Goal: Task Accomplishment & Management: Manage account settings

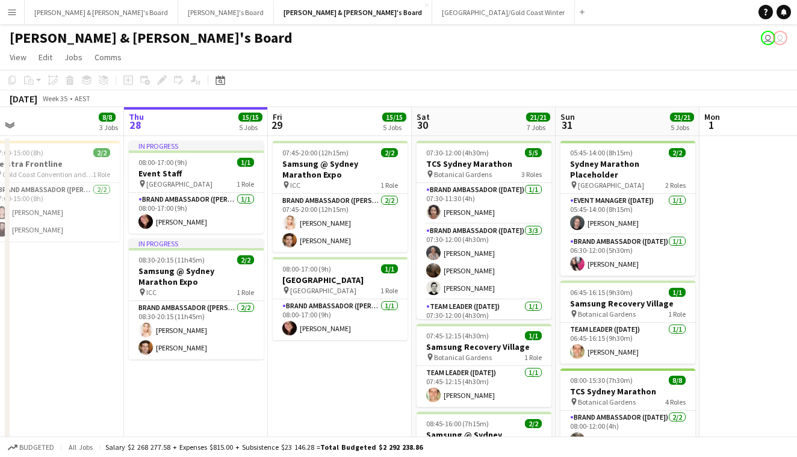
scroll to position [0, 311]
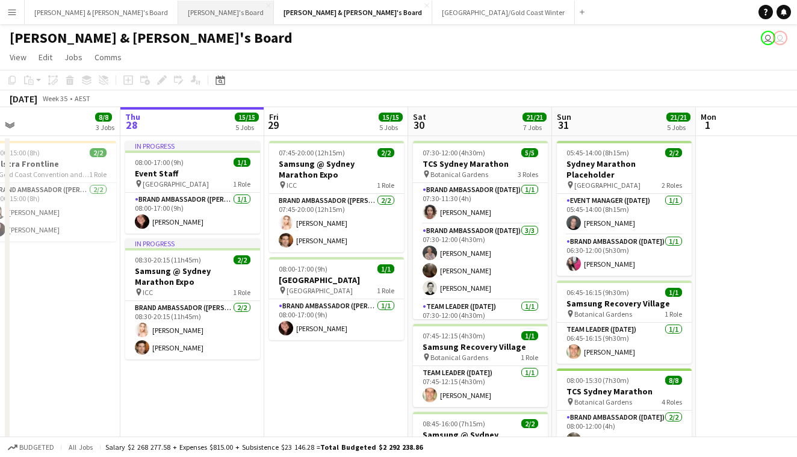
click at [178, 11] on button "Tennille's Board Close" at bounding box center [226, 12] width 96 height 23
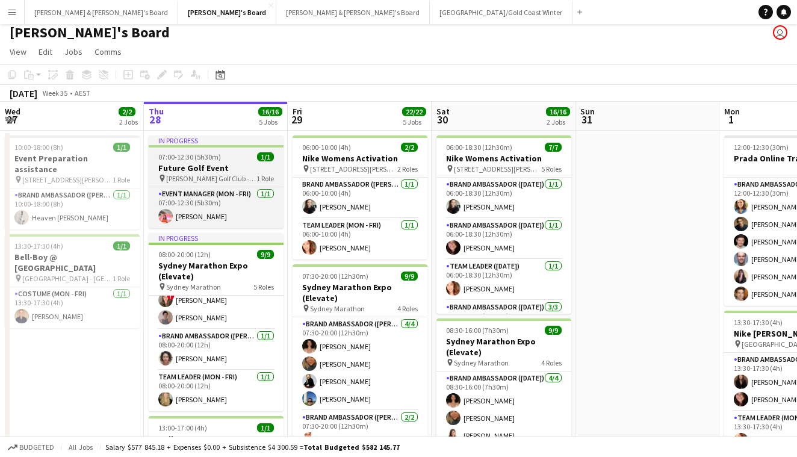
scroll to position [159, 0]
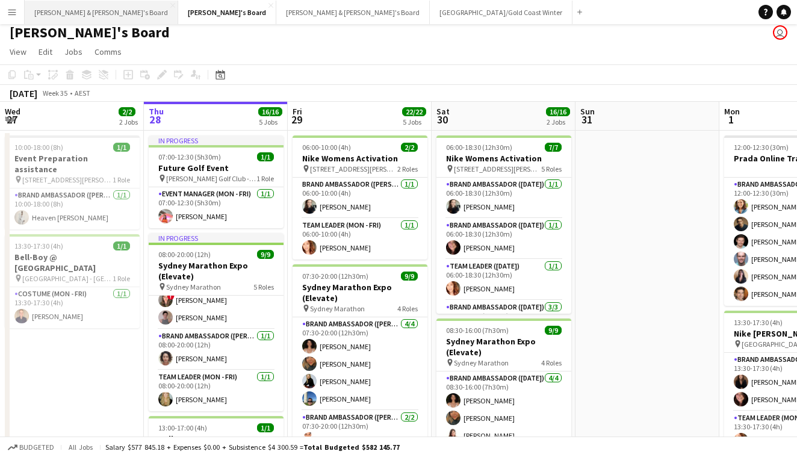
click at [76, 12] on button "James & Arrence's Board Close" at bounding box center [102, 12] width 154 height 23
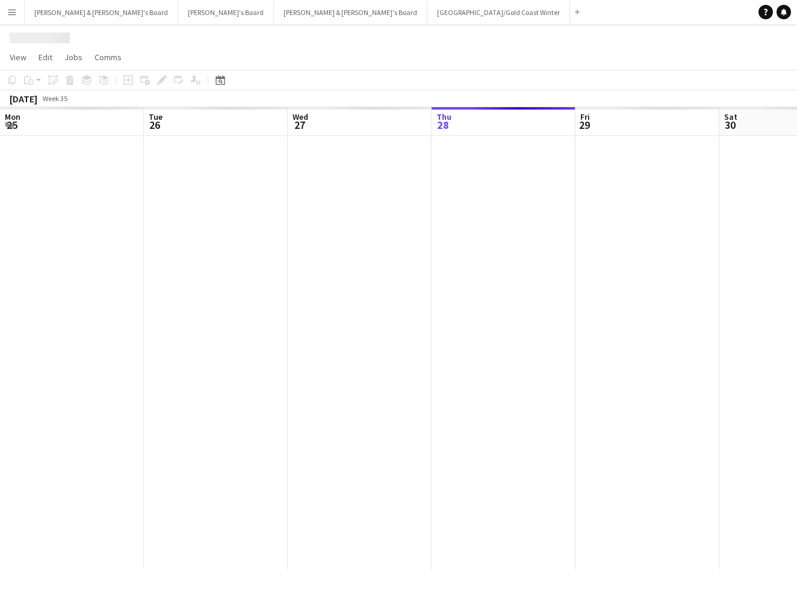
scroll to position [0, 288]
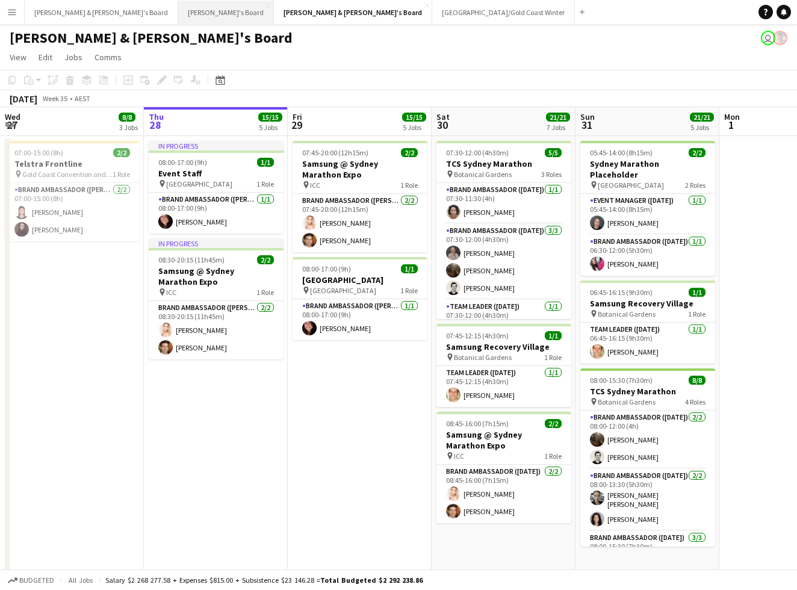
click at [178, 11] on button "Tennille's Board Close" at bounding box center [226, 12] width 96 height 23
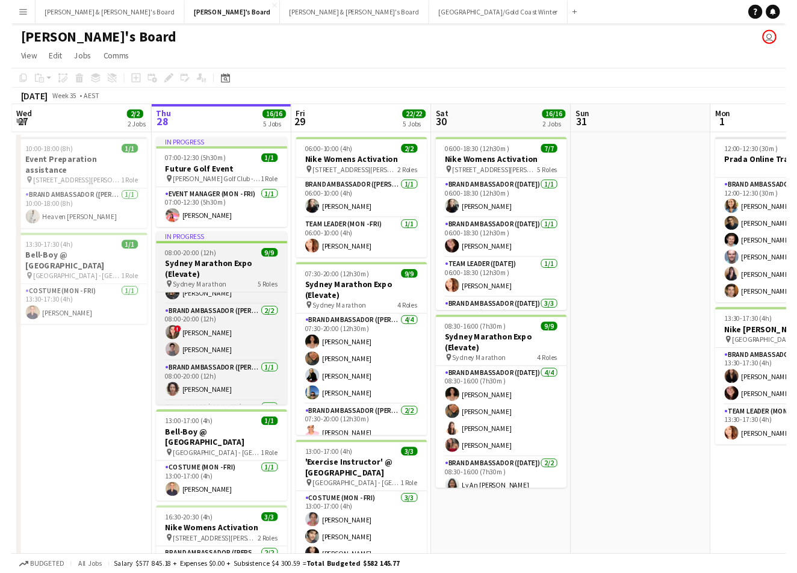
scroll to position [0, 288]
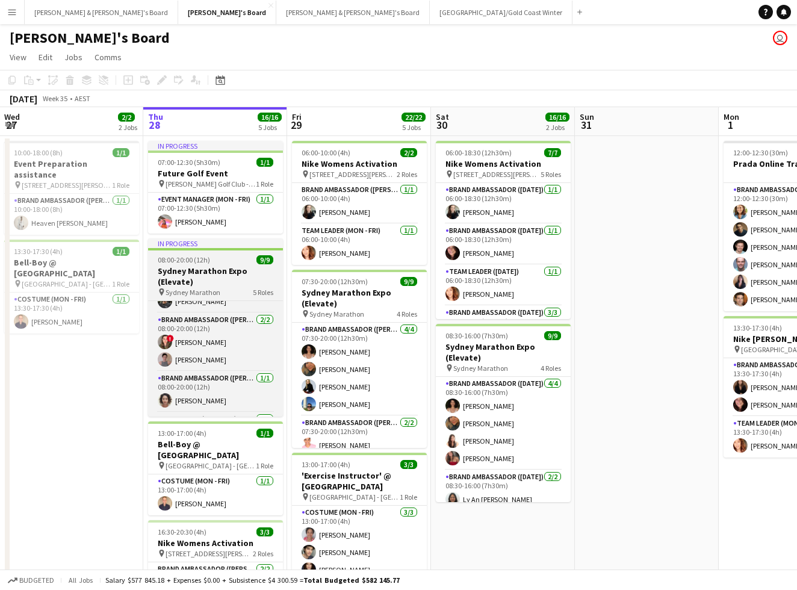
click at [222, 269] on h3 "Sydney Marathon Expo (Elevate)" at bounding box center [215, 277] width 135 height 22
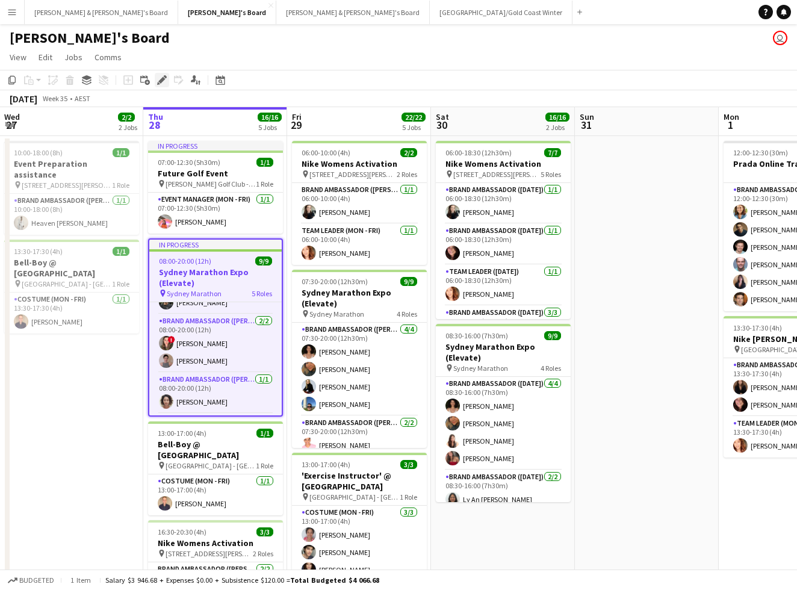
click at [166, 79] on icon "Edit" at bounding box center [162, 80] width 10 height 10
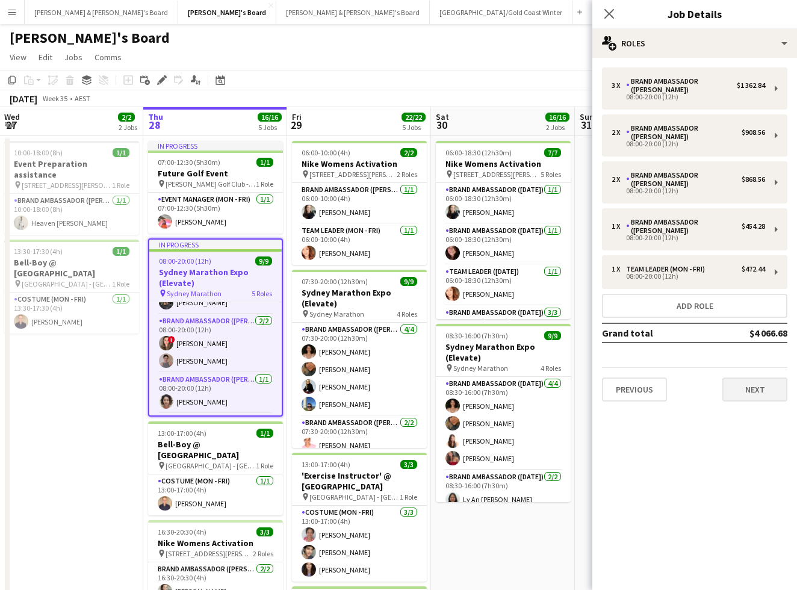
click at [755, 377] on button "Next" at bounding box center [754, 389] width 65 height 24
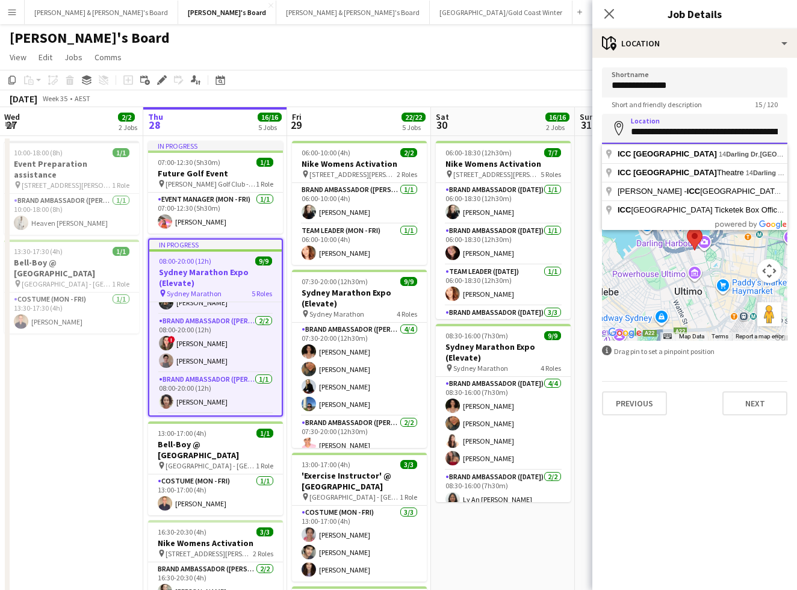
drag, startPoint x: 680, startPoint y: 132, endPoint x: 762, endPoint y: 131, distance: 81.9
click at [617, 11] on div "Close pop-in" at bounding box center [609, 14] width 34 height 28
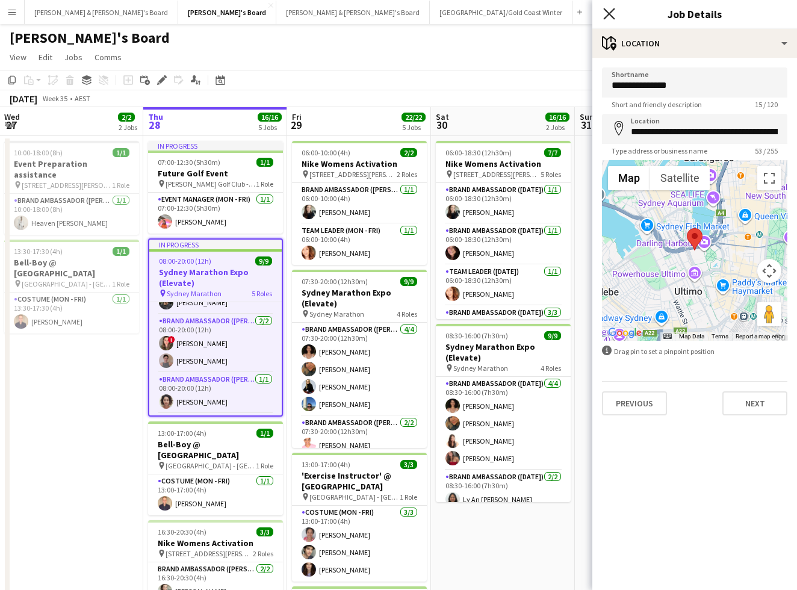
click at [612, 11] on icon "Close pop-in" at bounding box center [608, 13] width 11 height 11
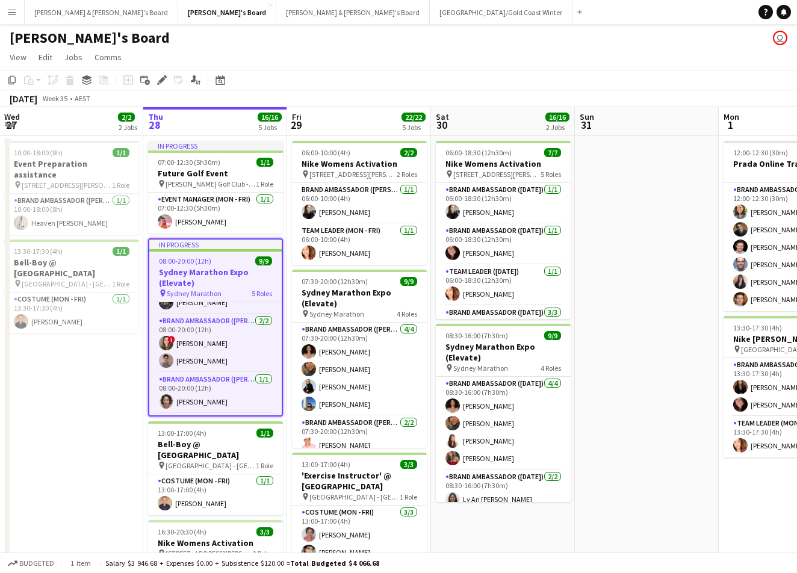
scroll to position [0, 0]
click at [94, 13] on button "James & Arrence's Board Close" at bounding box center [102, 12] width 154 height 23
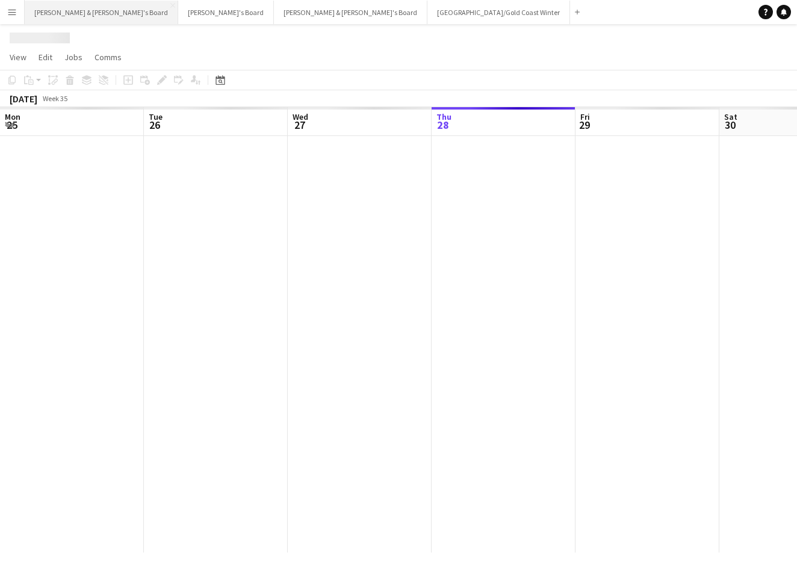
scroll to position [0, 288]
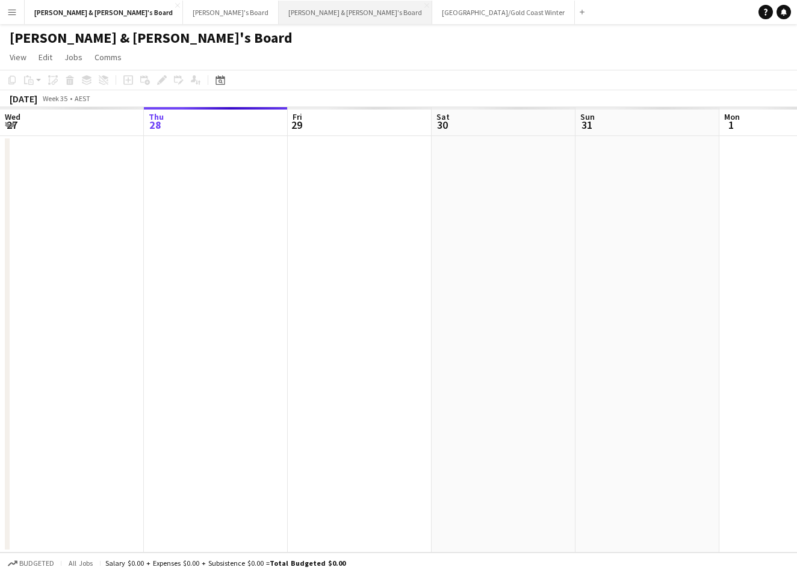
click at [279, 15] on button "Neil & Jenny's Board Close" at bounding box center [356, 12] width 154 height 23
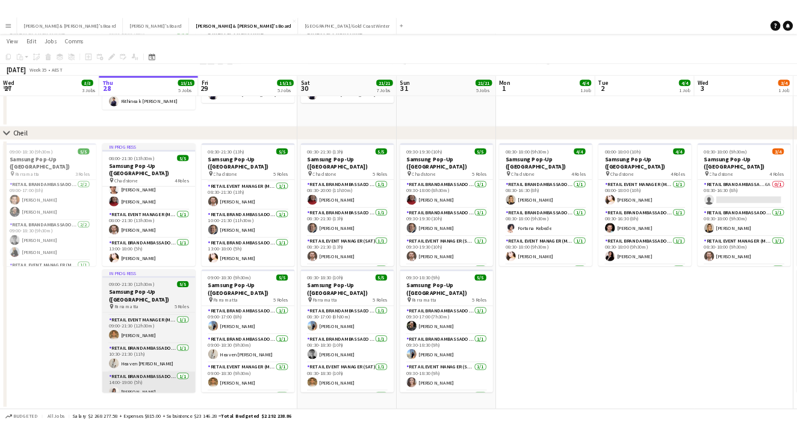
scroll to position [916, 0]
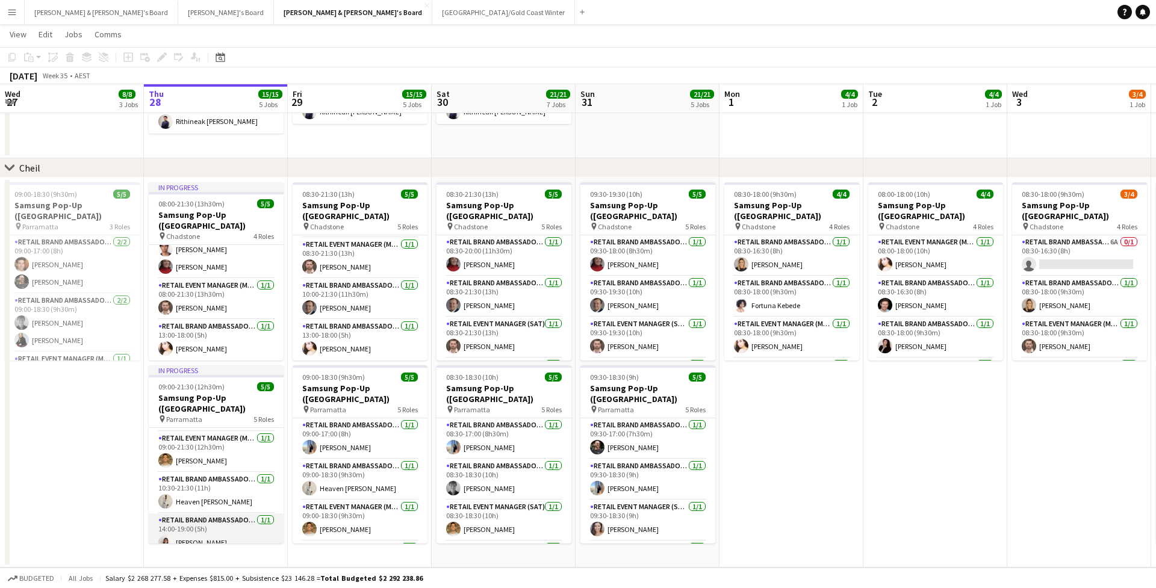
click at [189, 525] on app-card-role "RETAIL Brand Ambassador (Mon - Fri) 1/1 14:00-19:00 (5h) Chen Qiu" at bounding box center [216, 534] width 135 height 41
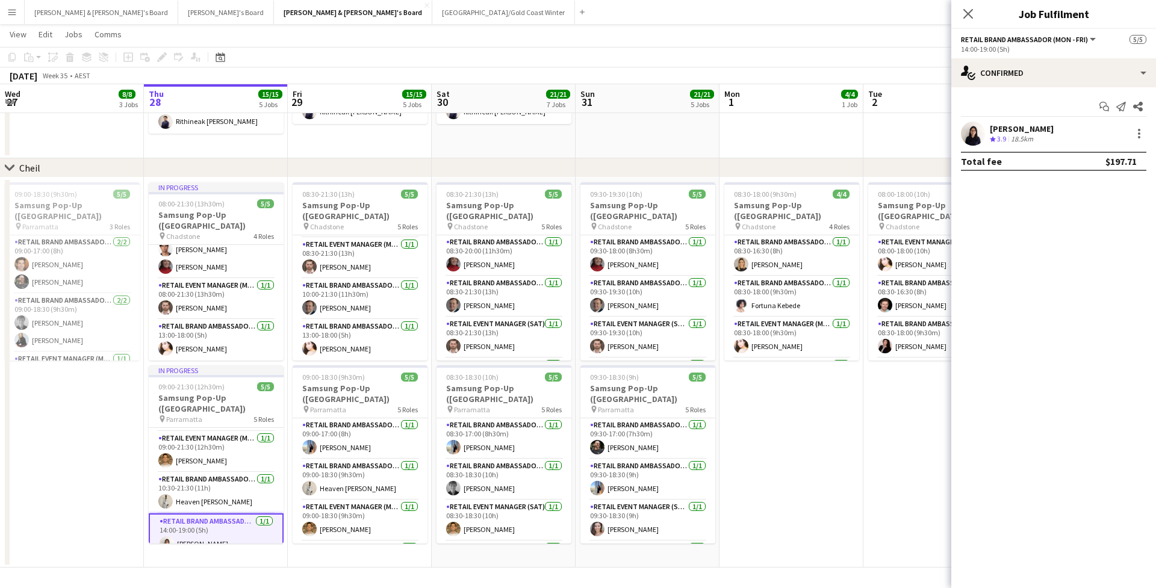
click at [797, 131] on app-user-avatar at bounding box center [973, 134] width 24 height 24
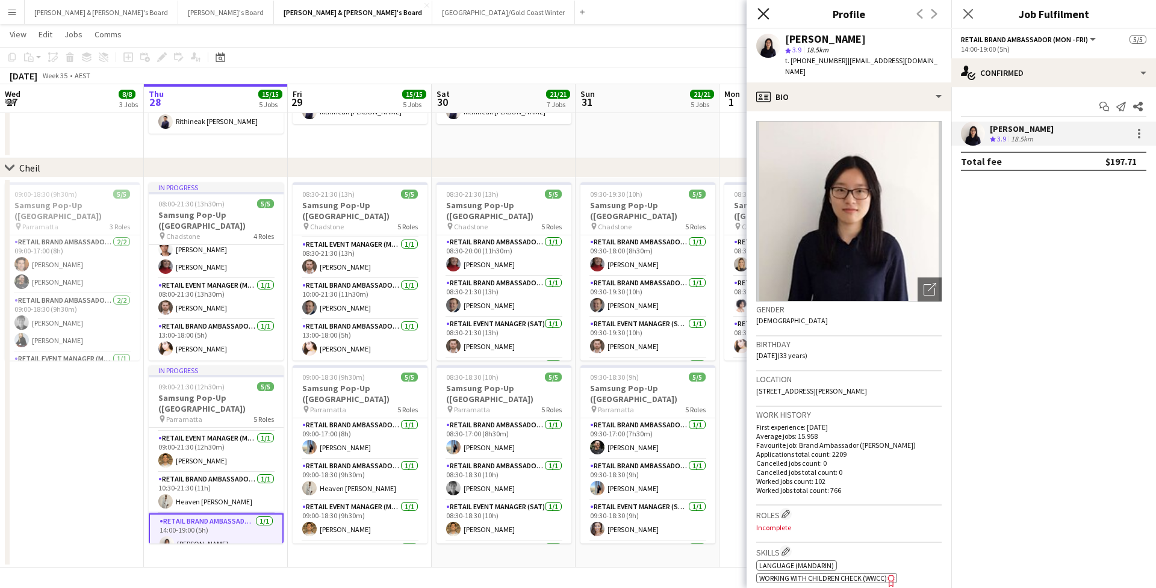
click at [761, 19] on icon "Close pop-in" at bounding box center [762, 13] width 11 height 11
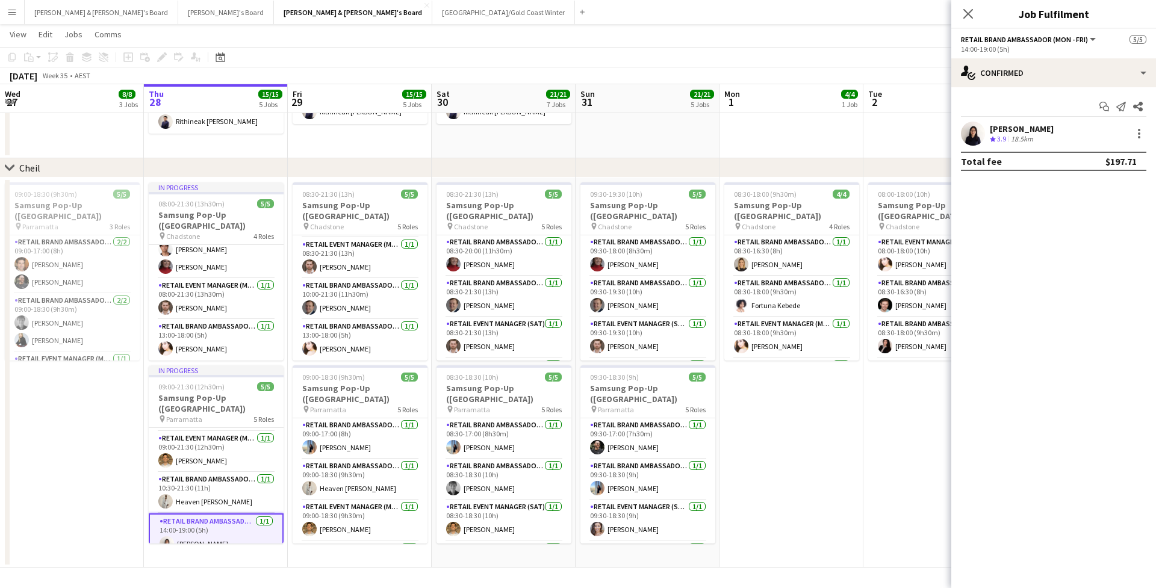
click at [87, 453] on app-date-cell "09:00-18:30 (9h30m) 5/5 Samsung Pop-Up (SYDNEY) pin Parramatta 3 Roles RETAIL B…" at bounding box center [72, 373] width 144 height 390
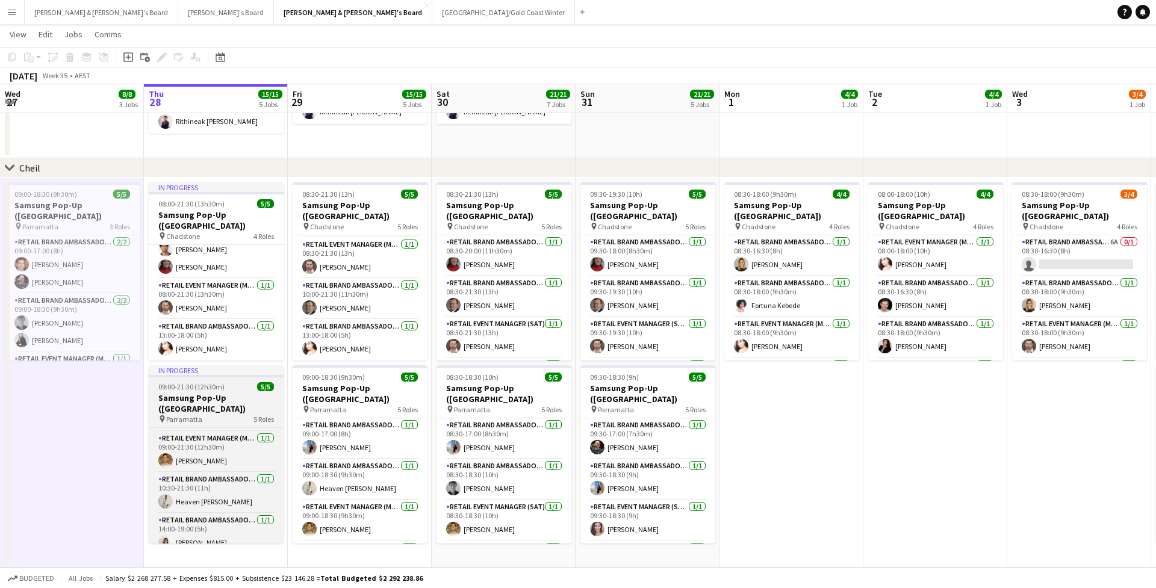
click at [222, 387] on span "09:00-21:30 (12h30m)" at bounding box center [191, 386] width 66 height 9
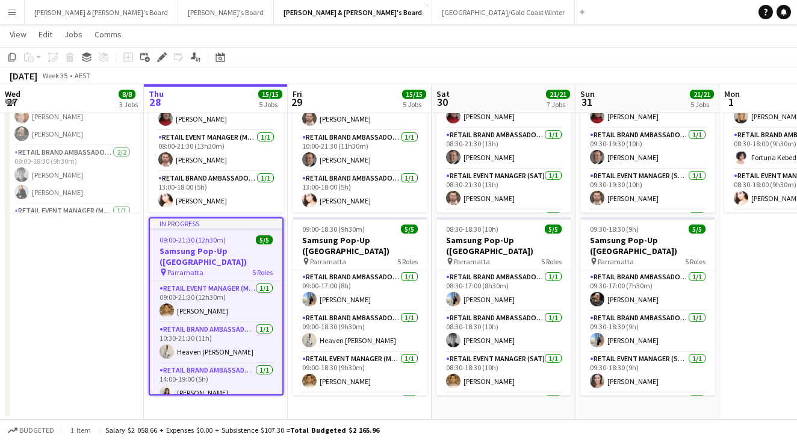
scroll to position [81, 0]
click at [225, 238] on div "09:00-21:30 (12h30m) 5/5" at bounding box center [216, 239] width 132 height 9
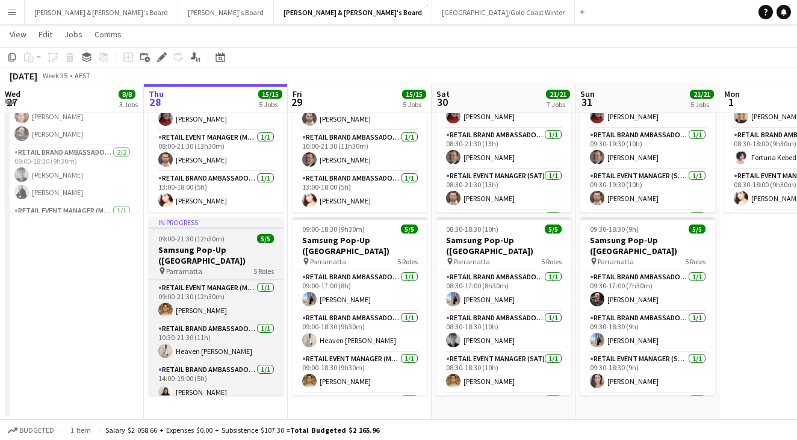
click at [225, 238] on div "09:00-21:30 (12h30m) 5/5" at bounding box center [216, 238] width 135 height 9
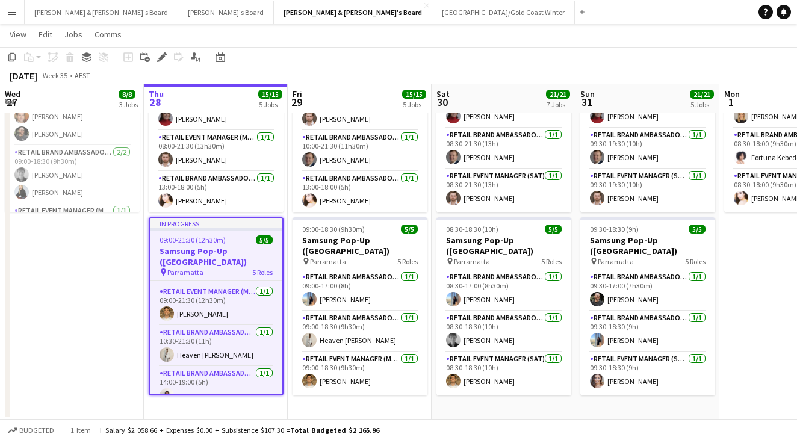
click at [225, 238] on div "09:00-21:30 (12h30m) 5/5" at bounding box center [216, 239] width 132 height 9
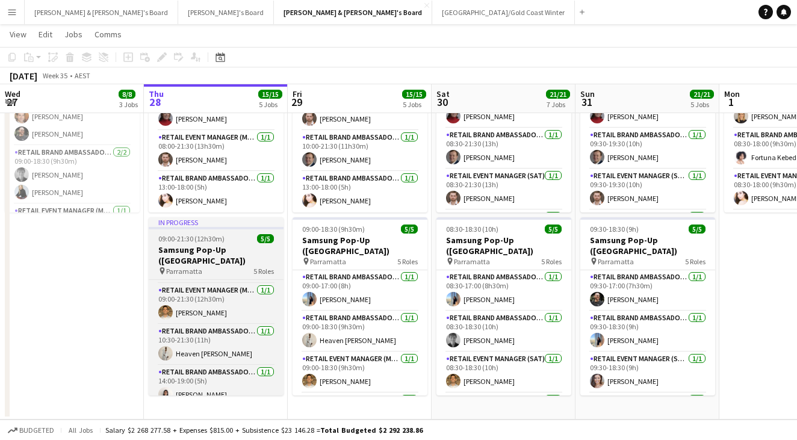
click at [224, 231] on app-job-card "In progress 09:00-21:30 (12h30m) 5/5 Samsung Pop-Up (SYDNEY) pin Parramatta 5 R…" at bounding box center [216, 306] width 135 height 178
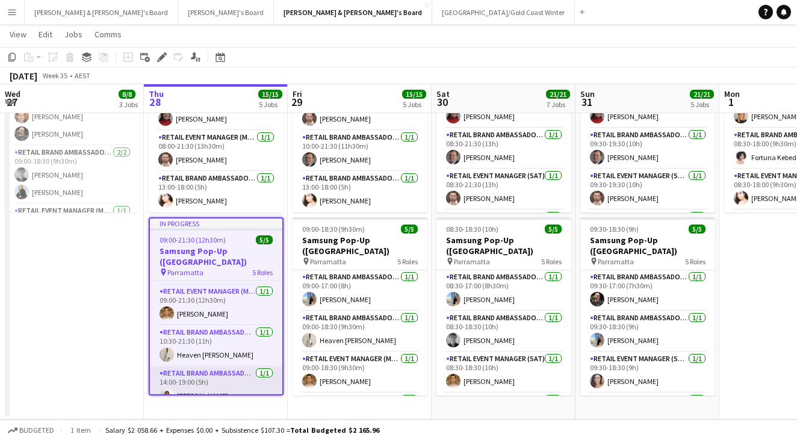
click at [241, 373] on app-card-role "RETAIL Brand Ambassador (Mon - Fri) 1/1 14:00-19:00 (5h) Chen Qiu" at bounding box center [216, 387] width 132 height 41
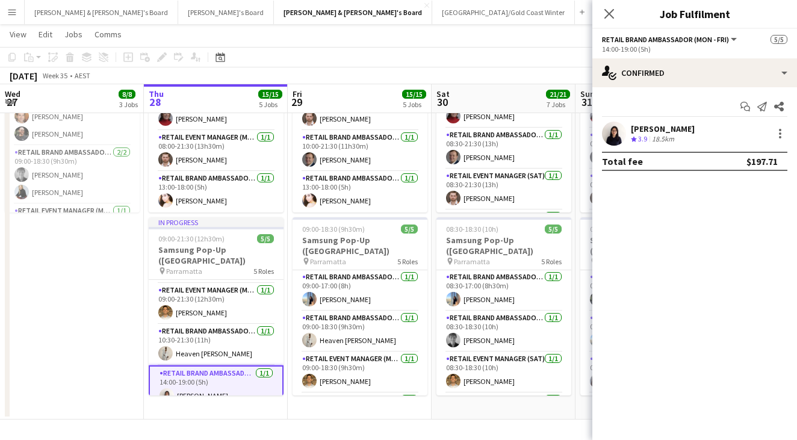
click at [638, 119] on div "Start chat Send notification Share Chen Qiu Crew rating 3.9 18.5km Total fee $1…" at bounding box center [694, 133] width 205 height 93
click at [638, 131] on div "[PERSON_NAME]" at bounding box center [663, 128] width 64 height 11
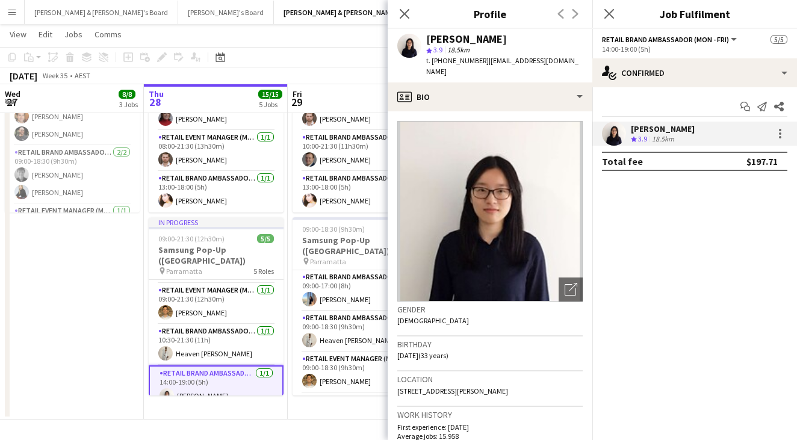
click at [447, 63] on span "t. +610468870610" at bounding box center [457, 60] width 63 height 9
copy span "610468870610"
click at [405, 11] on icon "Close pop-in" at bounding box center [404, 13] width 11 height 11
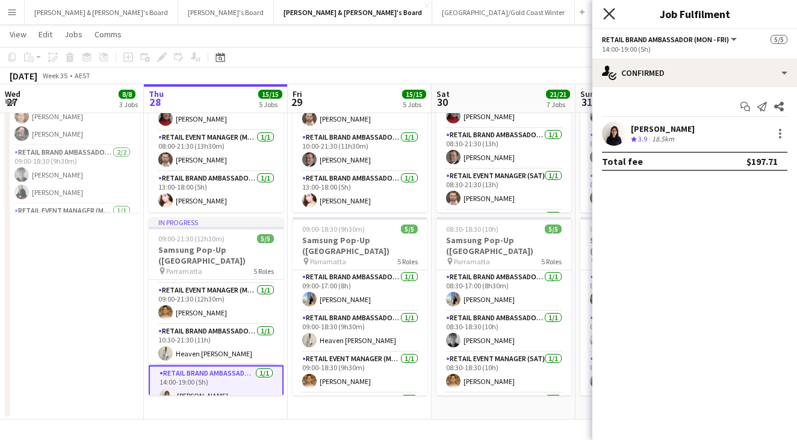
click at [609, 13] on icon at bounding box center [608, 13] width 11 height 11
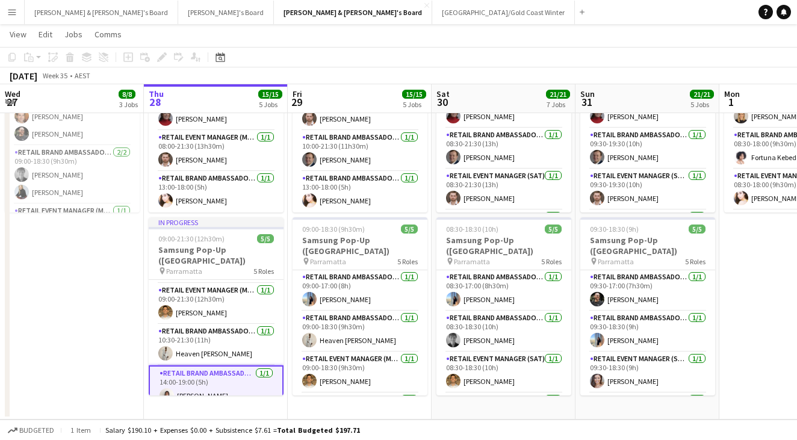
click at [468, 43] on app-page-menu "View Day view expanded Day view collapsed Month view Date picker Jump to today …" at bounding box center [398, 35] width 797 height 23
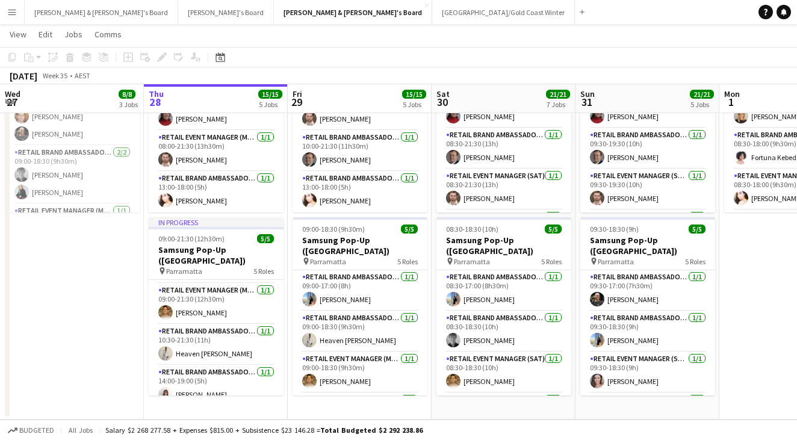
click at [14, 17] on button "Menu" at bounding box center [12, 12] width 24 height 24
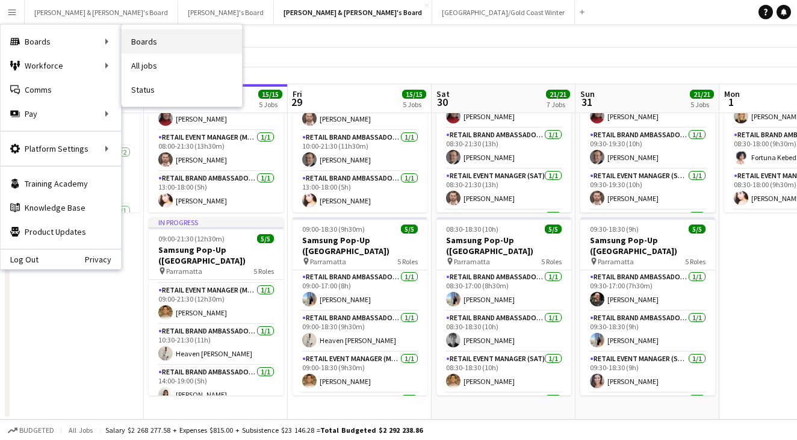
click at [139, 37] on link "Boards" at bounding box center [182, 42] width 120 height 24
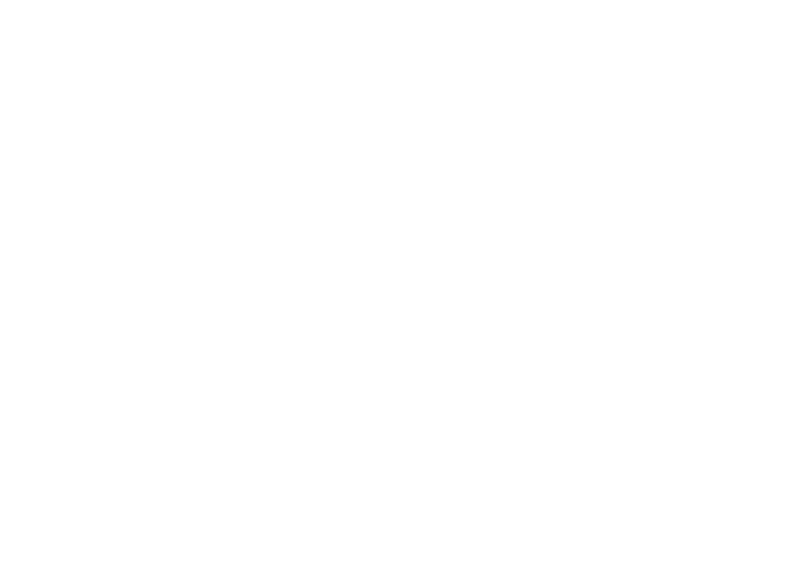
click at [61, 1] on div at bounding box center [398, 286] width 797 height 573
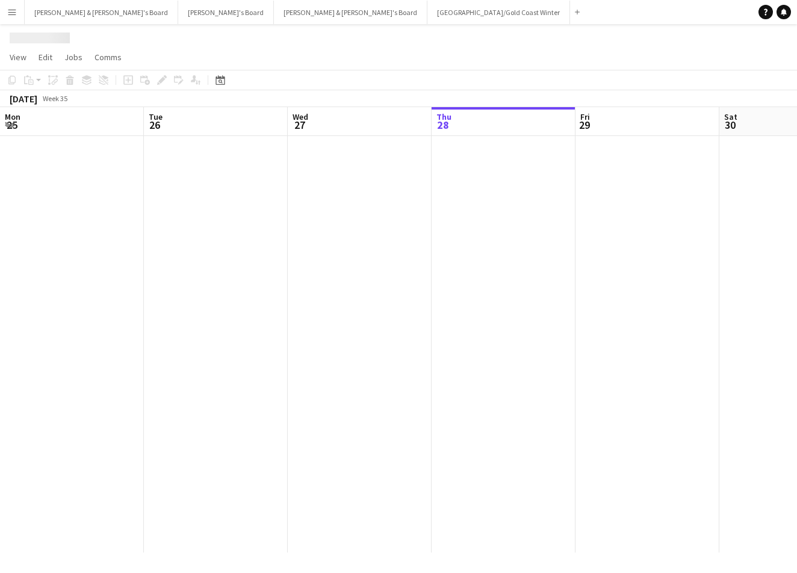
scroll to position [0, 288]
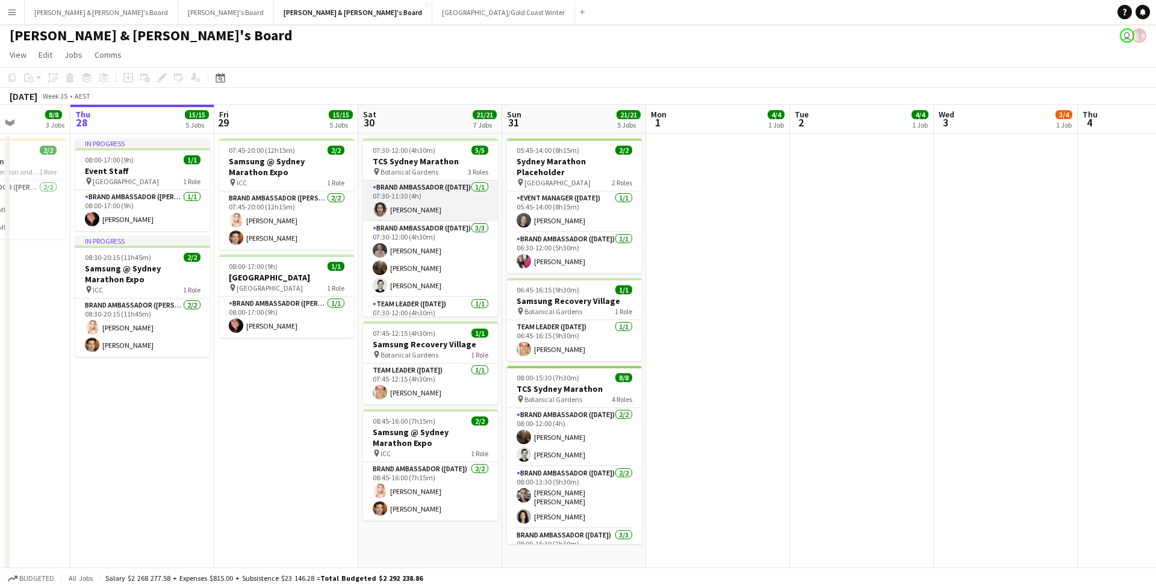
click at [450, 209] on app-card-role "Brand Ambassador ([DATE]) [DATE] 07:30-11:30 (4h) [PERSON_NAME]" at bounding box center [430, 201] width 135 height 41
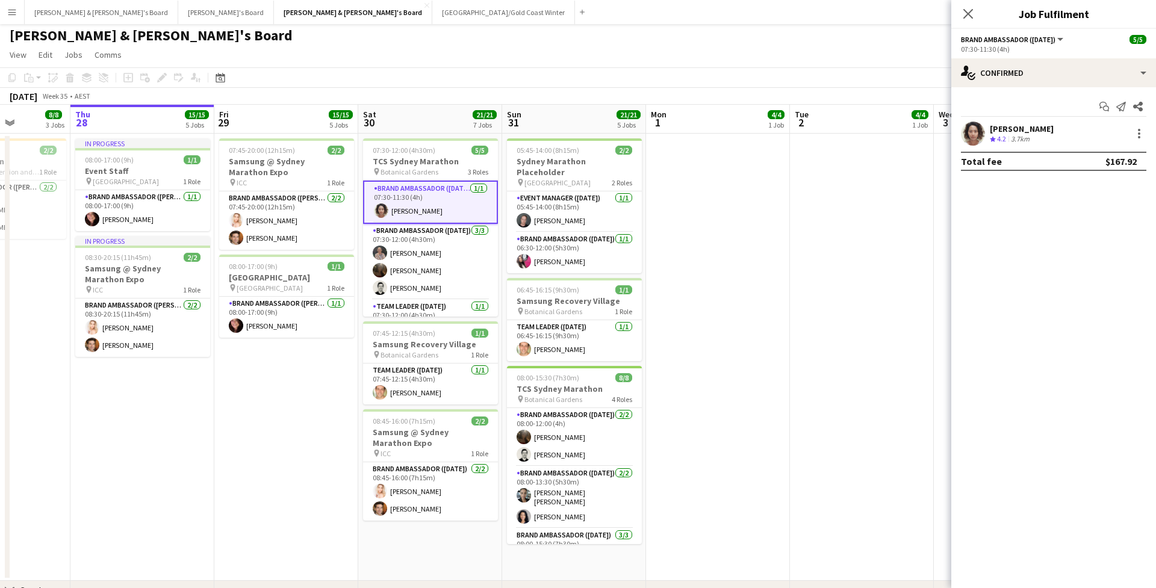
click at [797, 129] on div "[PERSON_NAME]" at bounding box center [1022, 128] width 64 height 11
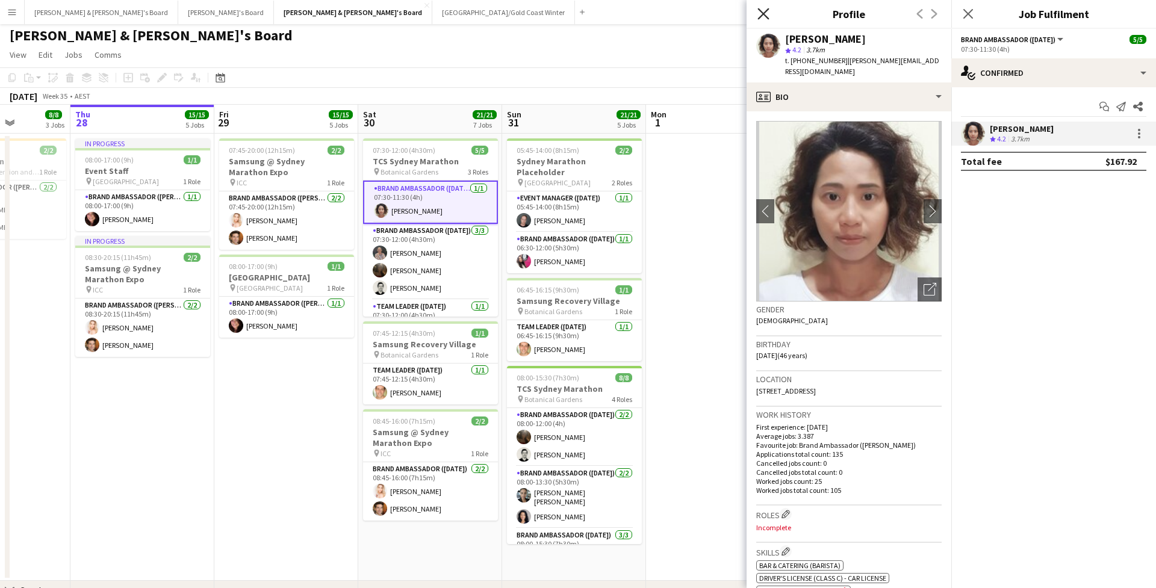
click at [765, 18] on icon "Close pop-in" at bounding box center [762, 13] width 11 height 11
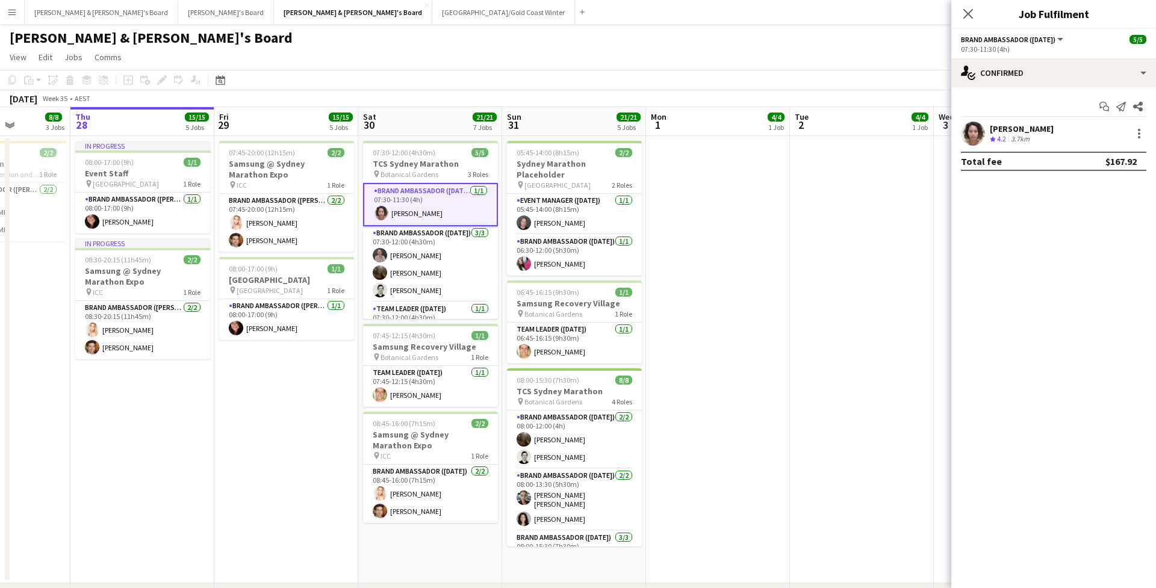
click at [797, 114] on div "Start chat Send notification Share" at bounding box center [1053, 107] width 185 height 20
click at [797, 134] on div "[PERSON_NAME]" at bounding box center [1022, 128] width 64 height 11
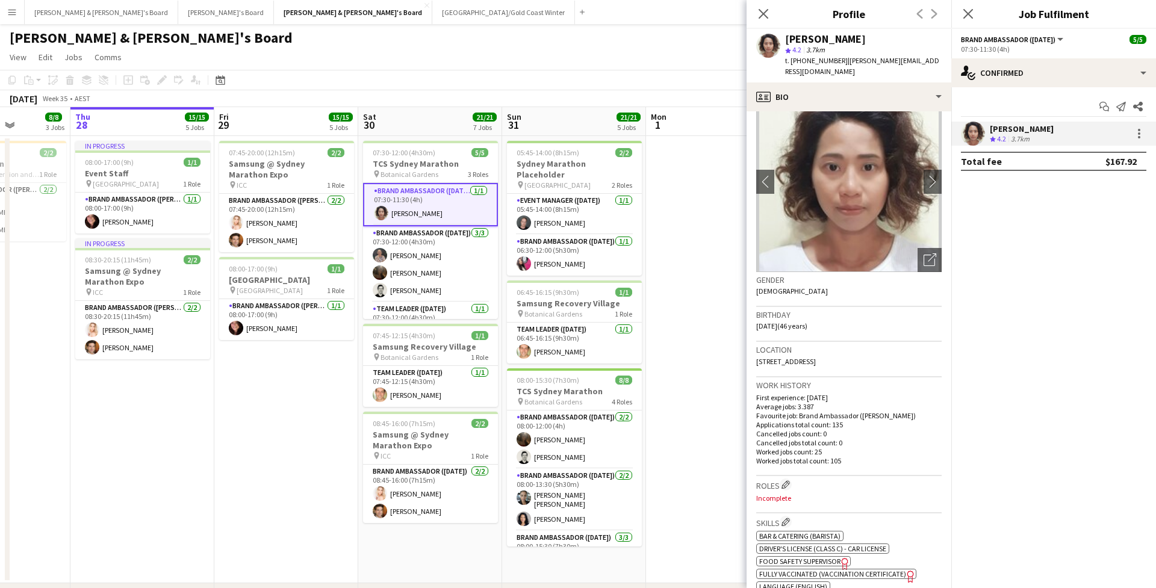
scroll to position [28, 0]
click at [797, 58] on span "t. [PHONE_NUMBER]" at bounding box center [816, 60] width 63 height 9
copy span "61433160440"
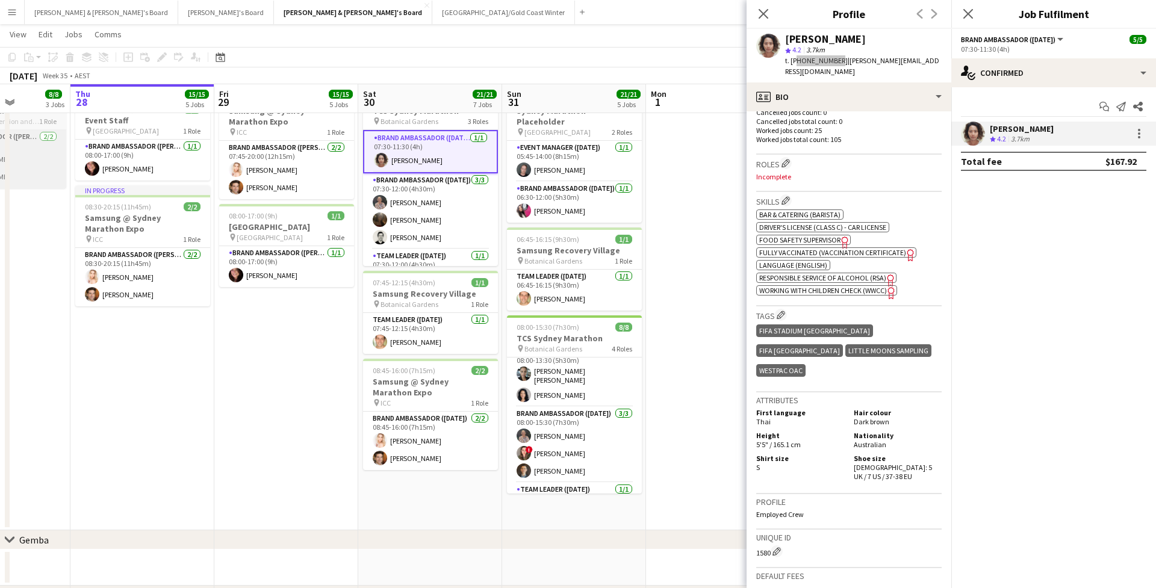
scroll to position [70, 0]
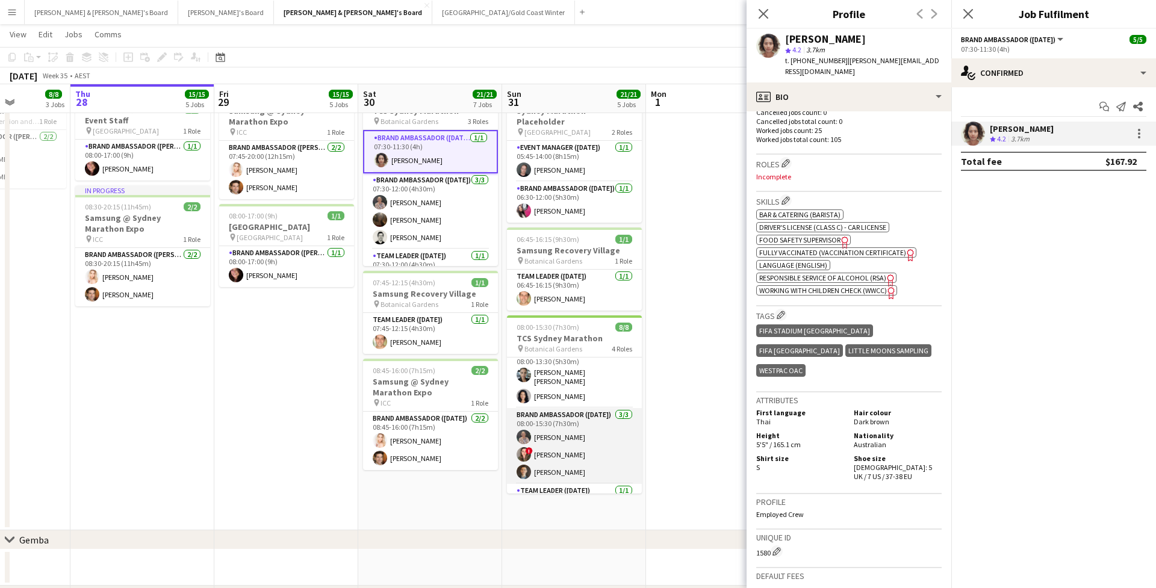
click at [552, 440] on app-card-role "Brand Ambassador ([DATE]) [DATE] 08:00-15:30 (7h30m) [PERSON_NAME] ! [PERSON_NA…" at bounding box center [574, 446] width 135 height 76
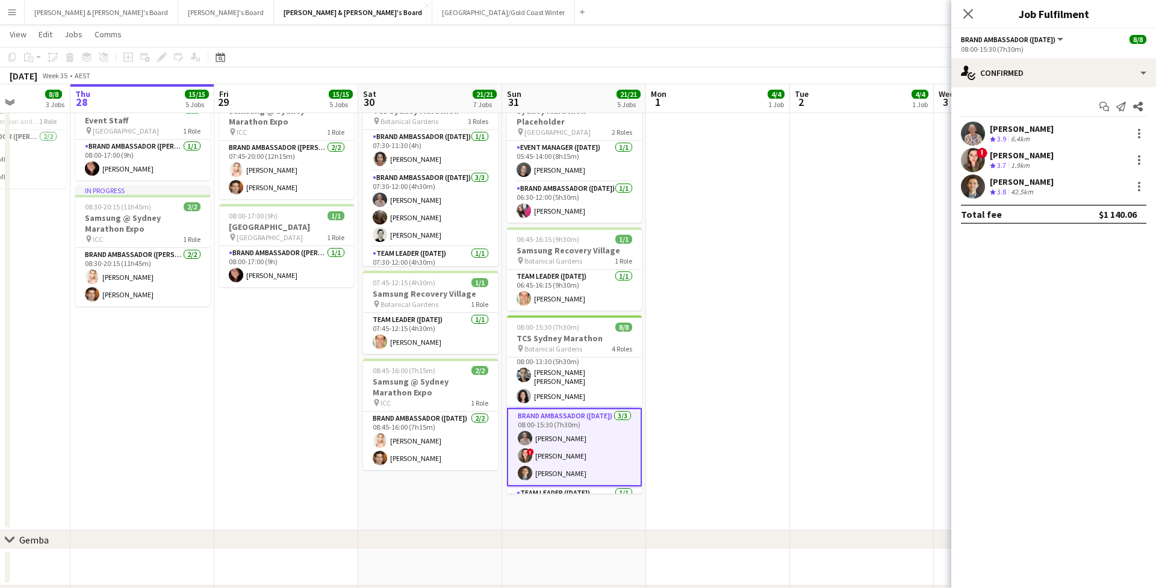
click at [797, 182] on app-user-avatar at bounding box center [973, 187] width 24 height 24
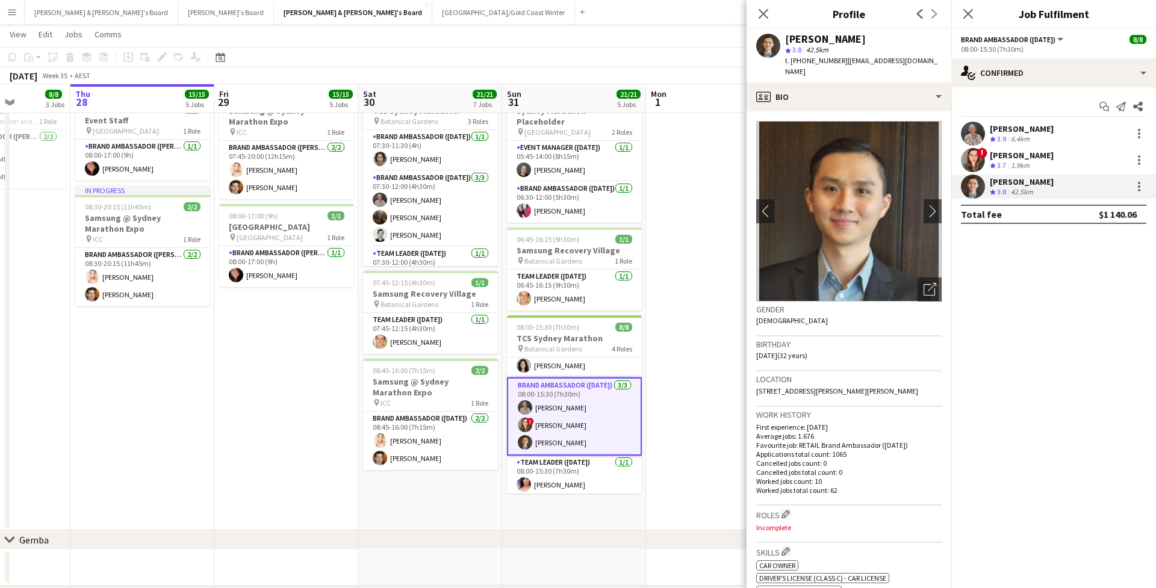
scroll to position [100, 0]
click at [797, 60] on span "t. [PHONE_NUMBER]" at bounding box center [816, 60] width 63 height 9
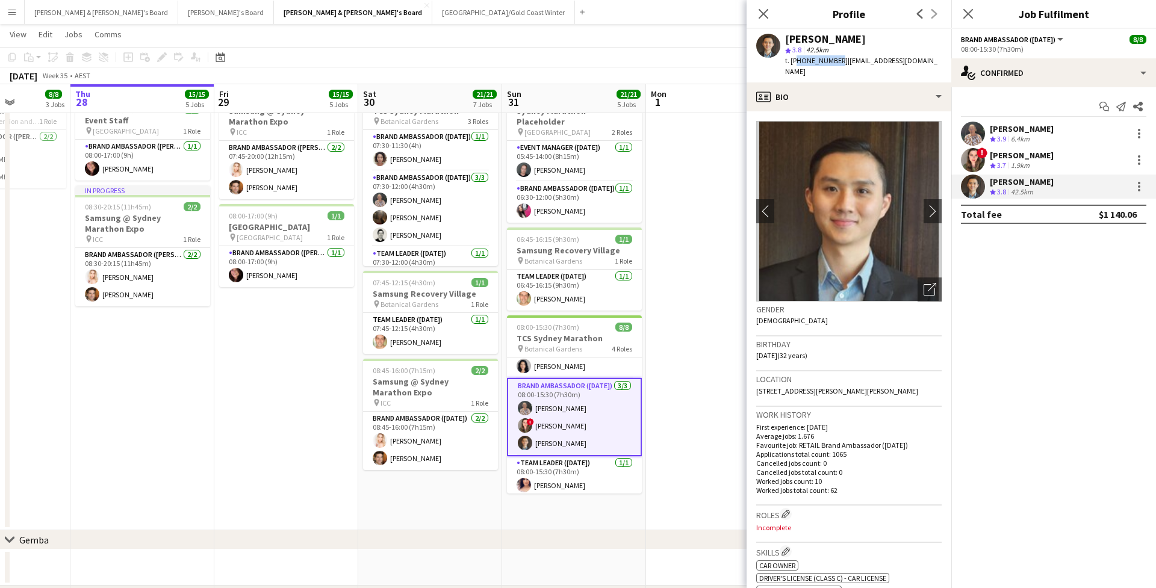
click at [797, 60] on span "t. [PHONE_NUMBER]" at bounding box center [816, 60] width 63 height 9
copy span "61433571455"
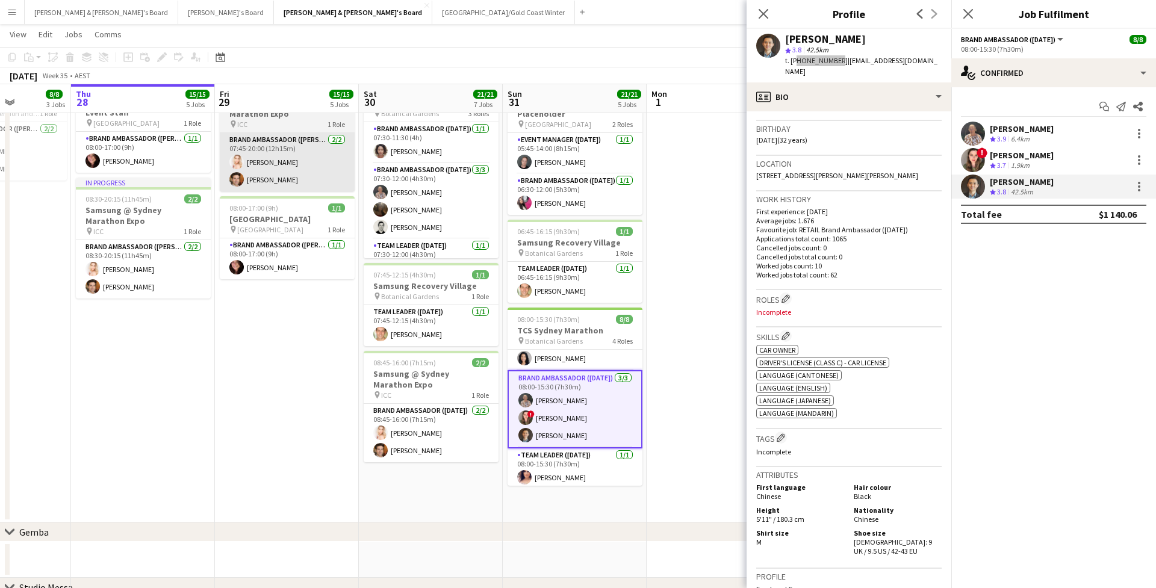
scroll to position [41, 0]
